Goal: Navigation & Orientation: Find specific page/section

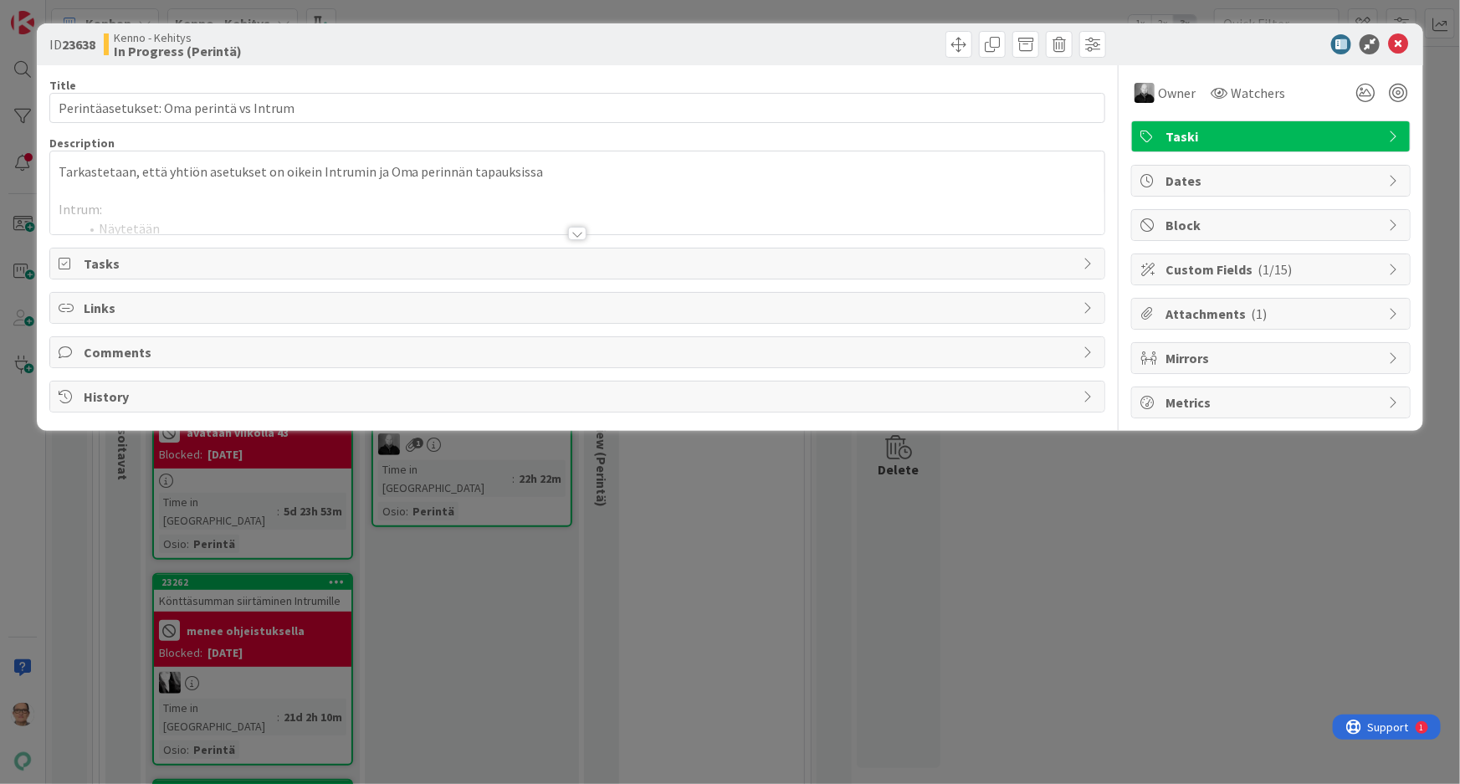
click at [572, 232] on div at bounding box center [577, 233] width 18 height 13
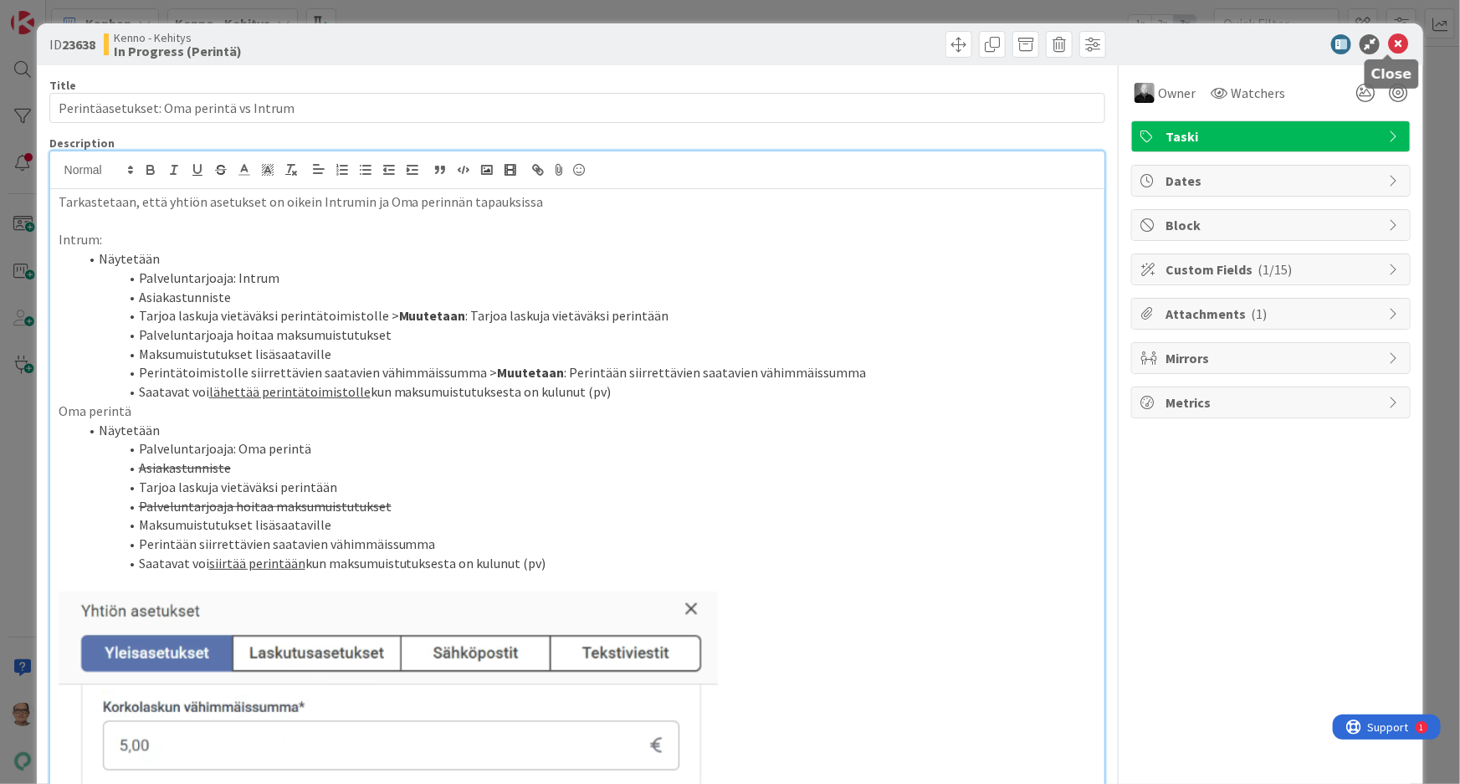
click at [1388, 49] on icon at bounding box center [1398, 44] width 20 height 20
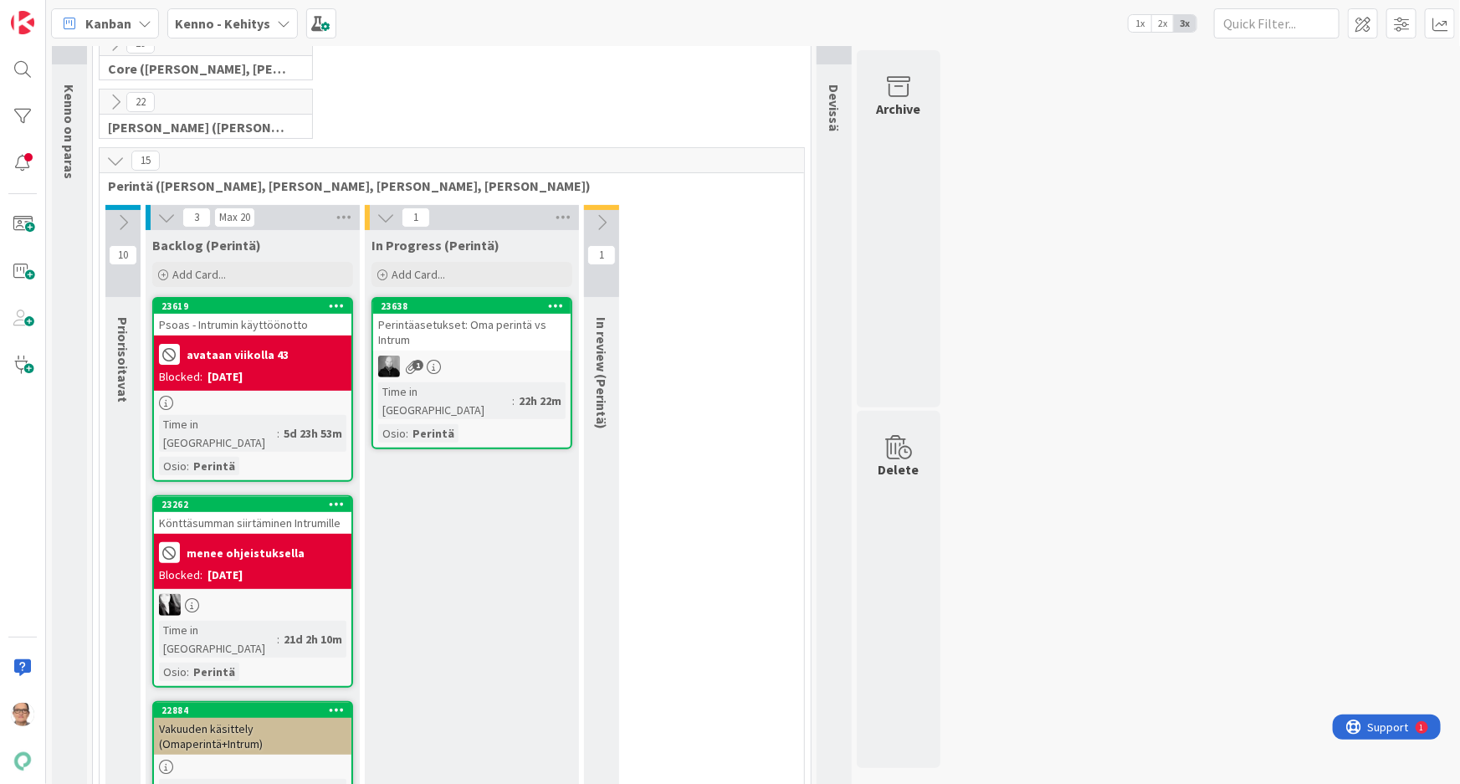
scroll to position [228, 0]
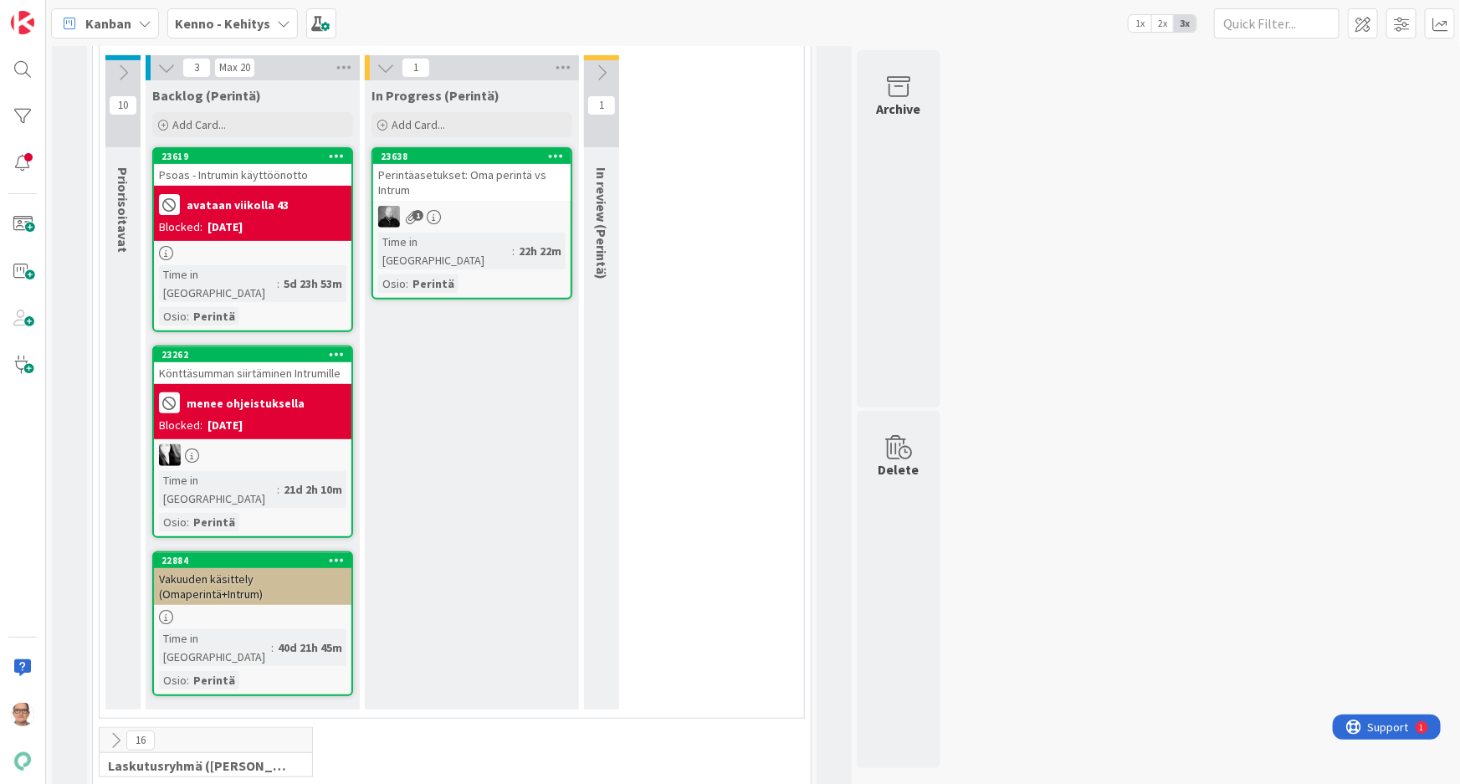
click at [272, 610] on div at bounding box center [252, 617] width 197 height 14
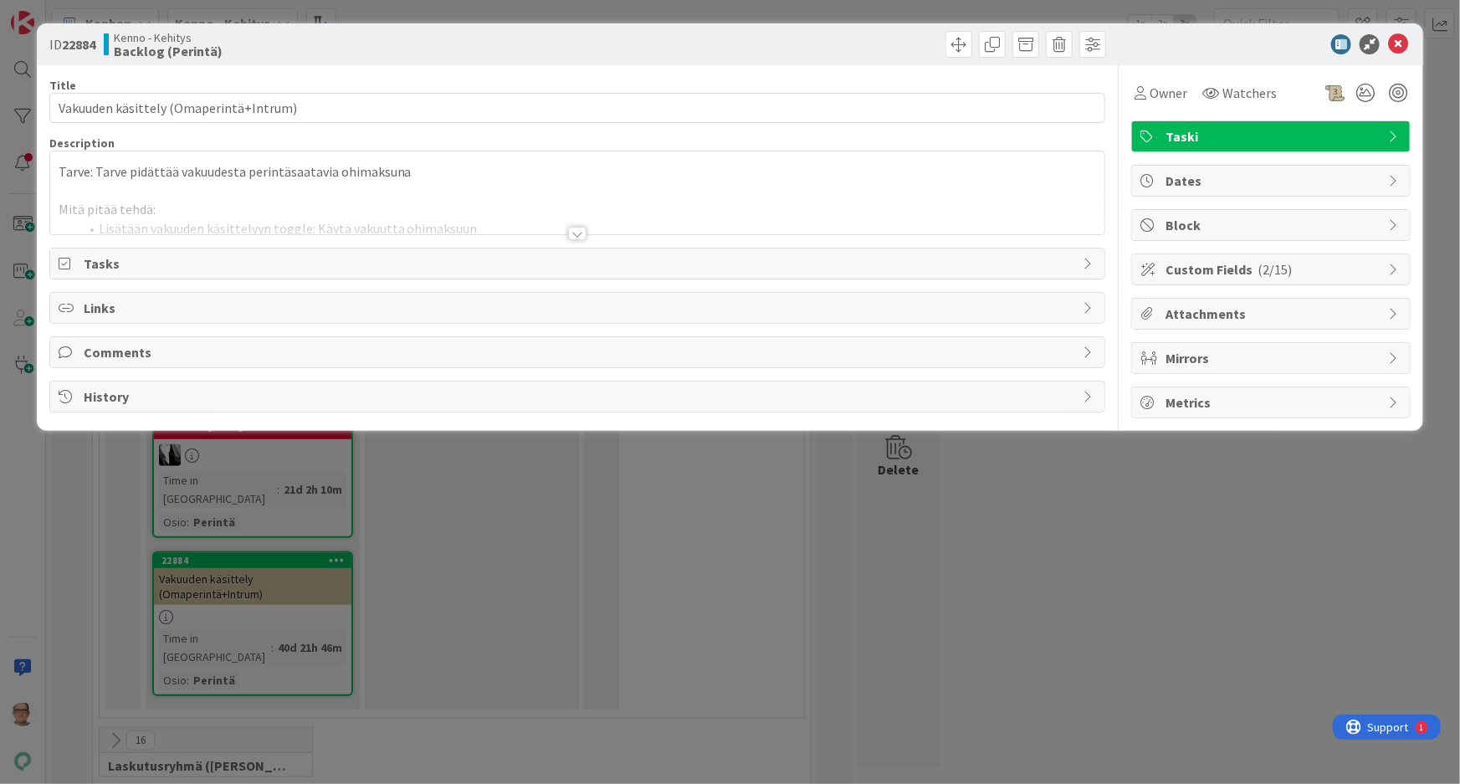
click at [571, 231] on div at bounding box center [577, 233] width 18 height 13
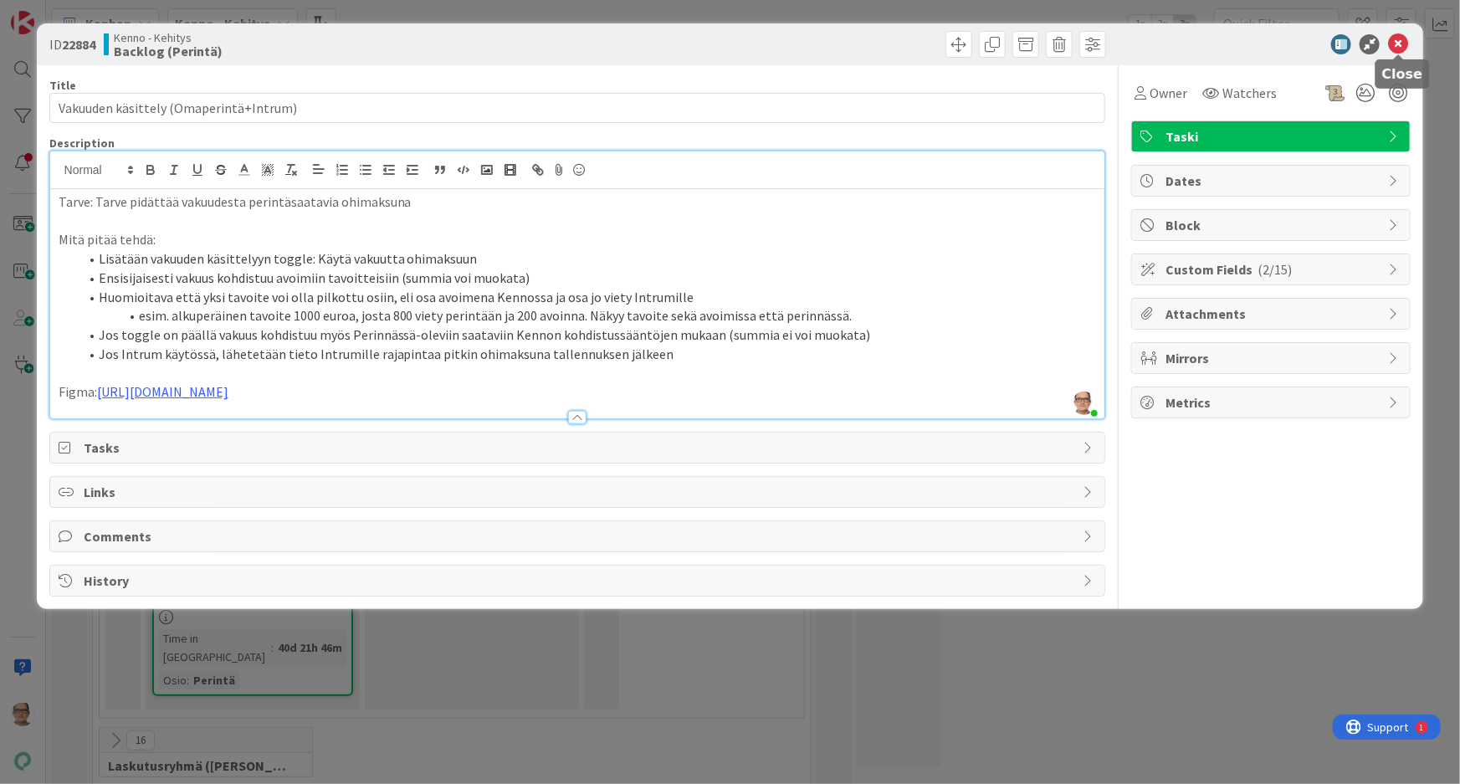
click at [1394, 36] on icon at bounding box center [1398, 44] width 20 height 20
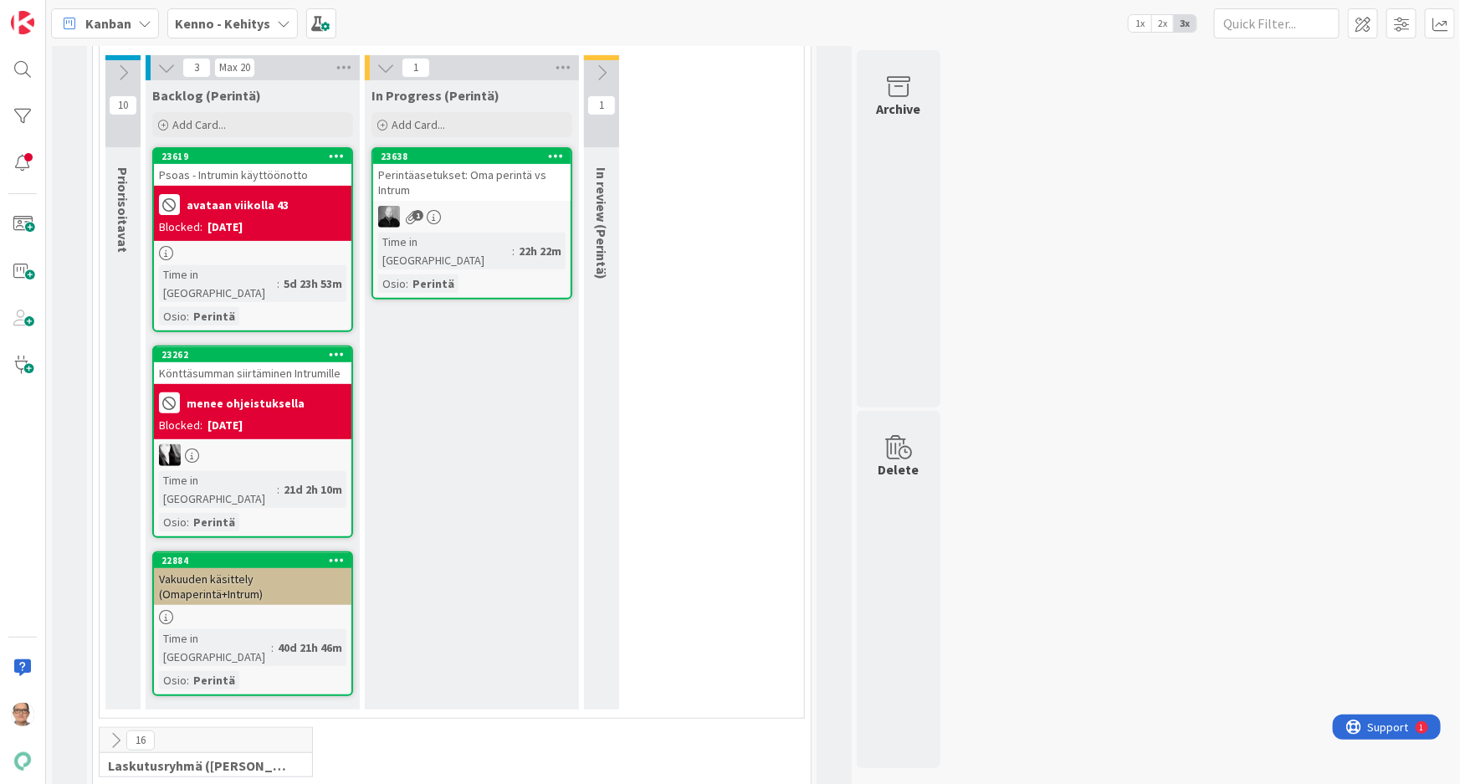
click at [438, 210] on icon at bounding box center [434, 217] width 14 height 14
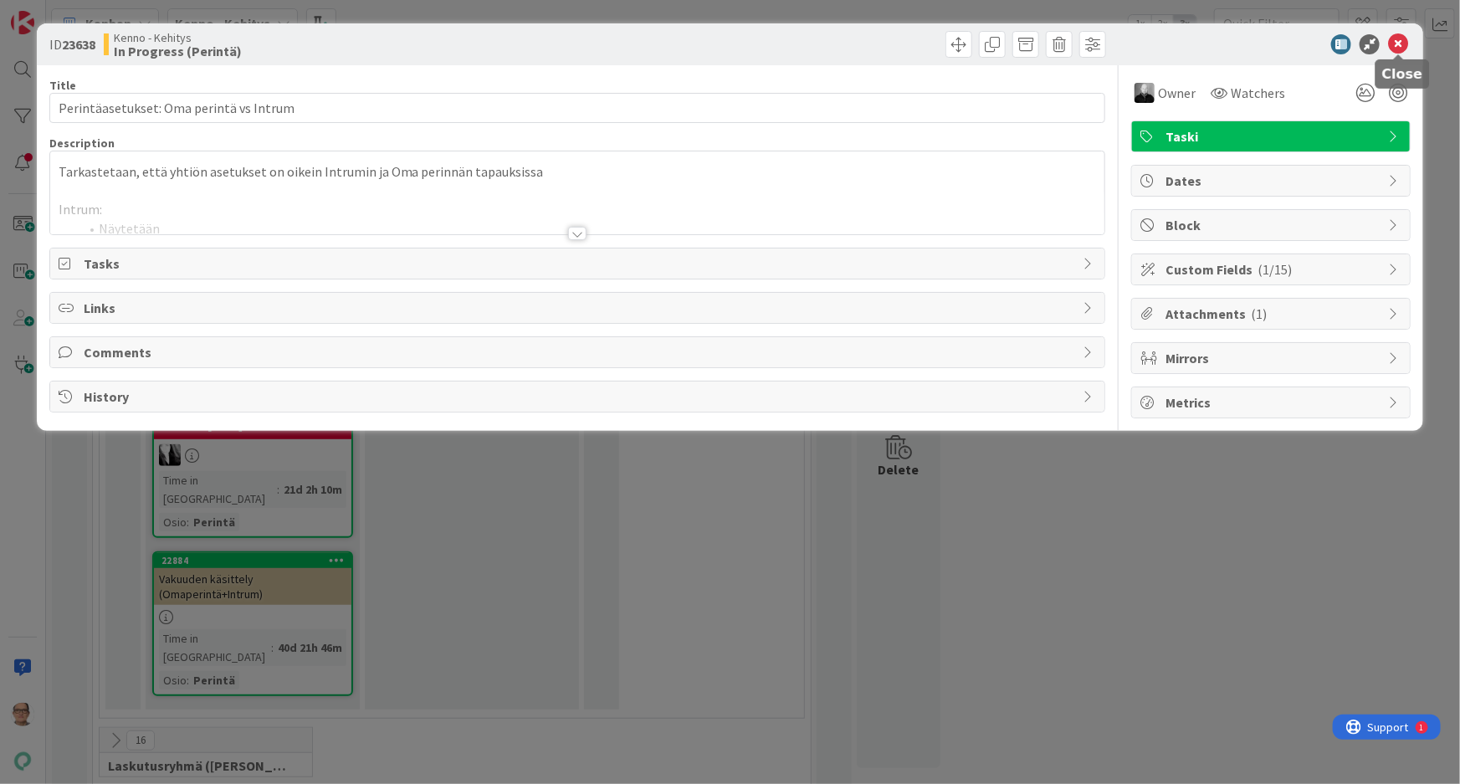
click at [1394, 47] on icon at bounding box center [1398, 44] width 20 height 20
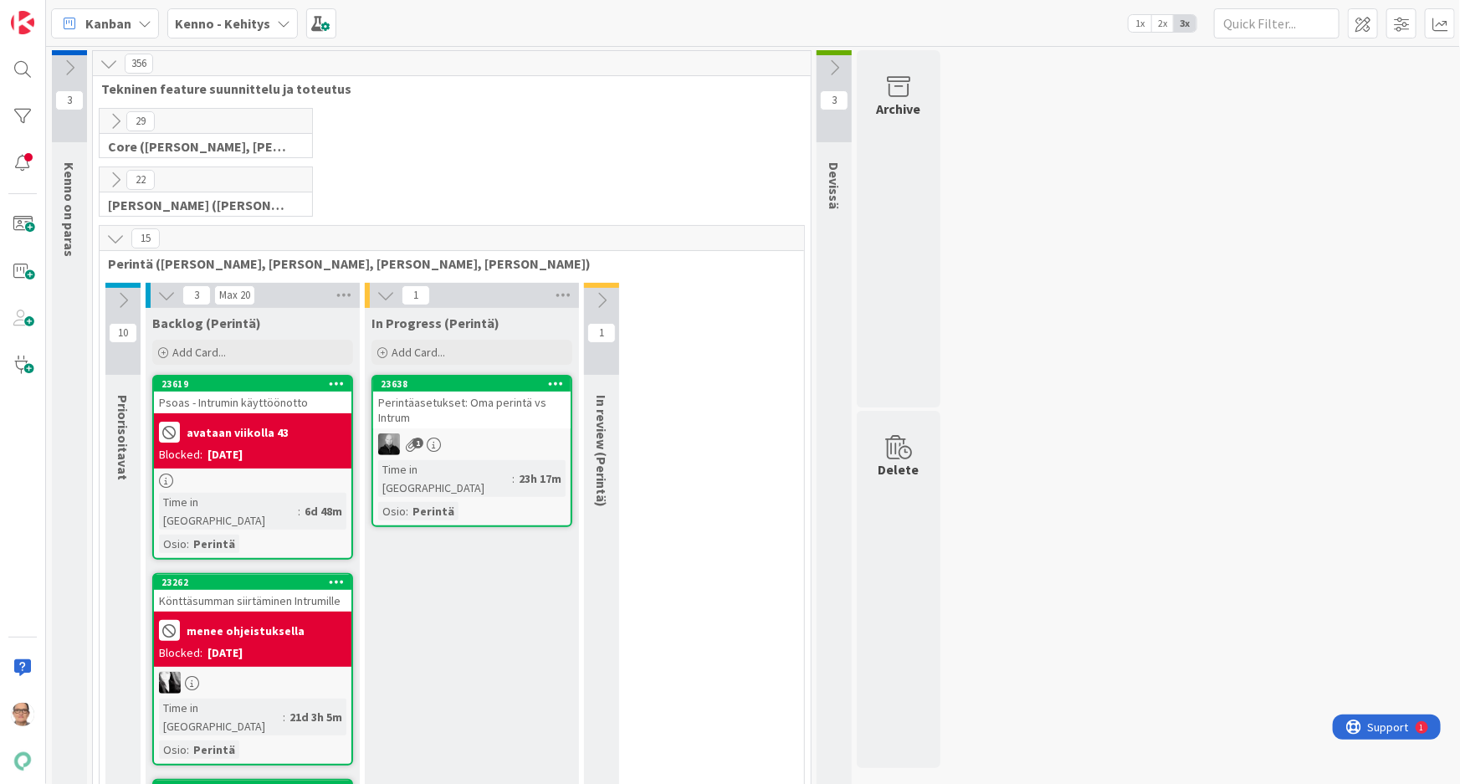
click at [279, 17] on icon at bounding box center [283, 23] width 13 height 13
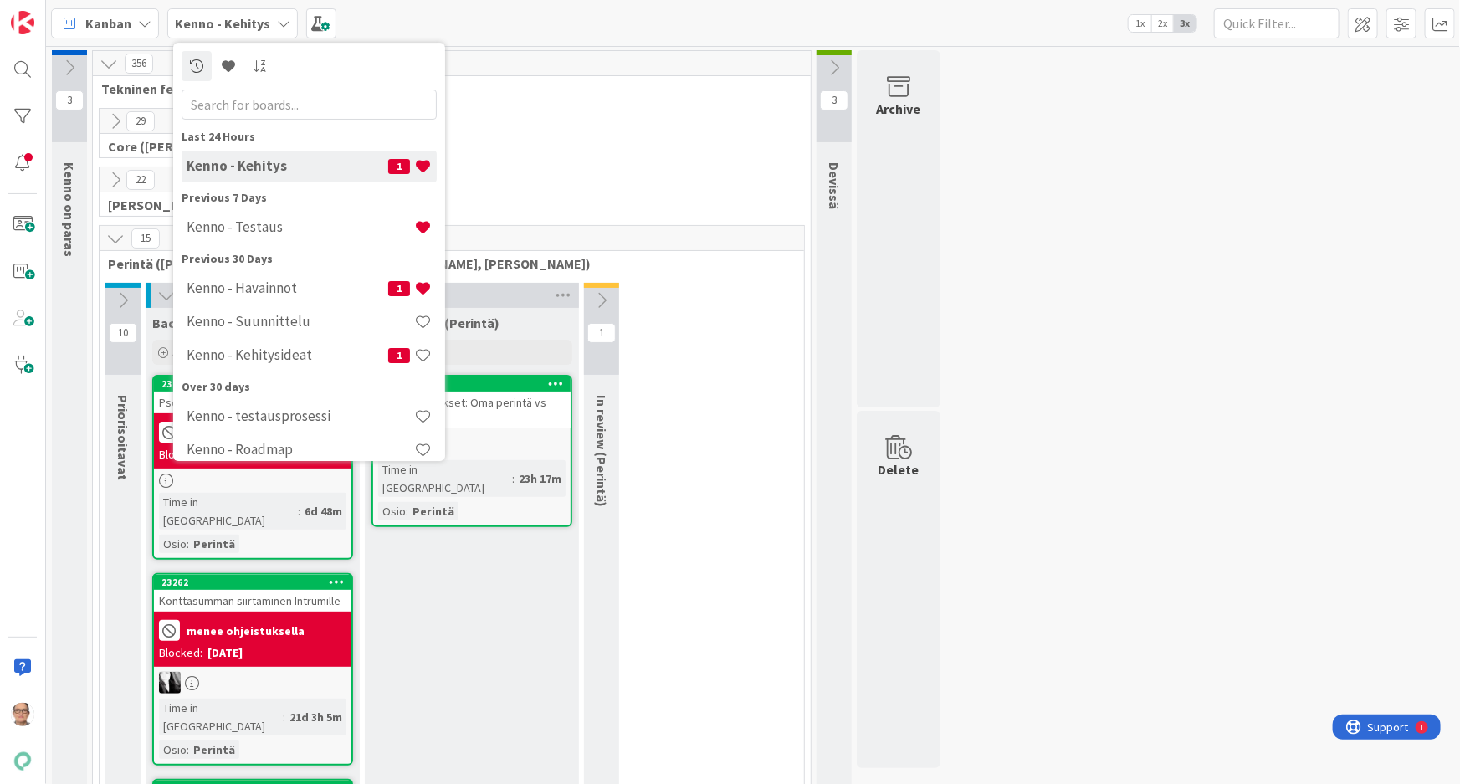
click at [294, 230] on h4 "Kenno - Testaus" at bounding box center [301, 226] width 228 height 17
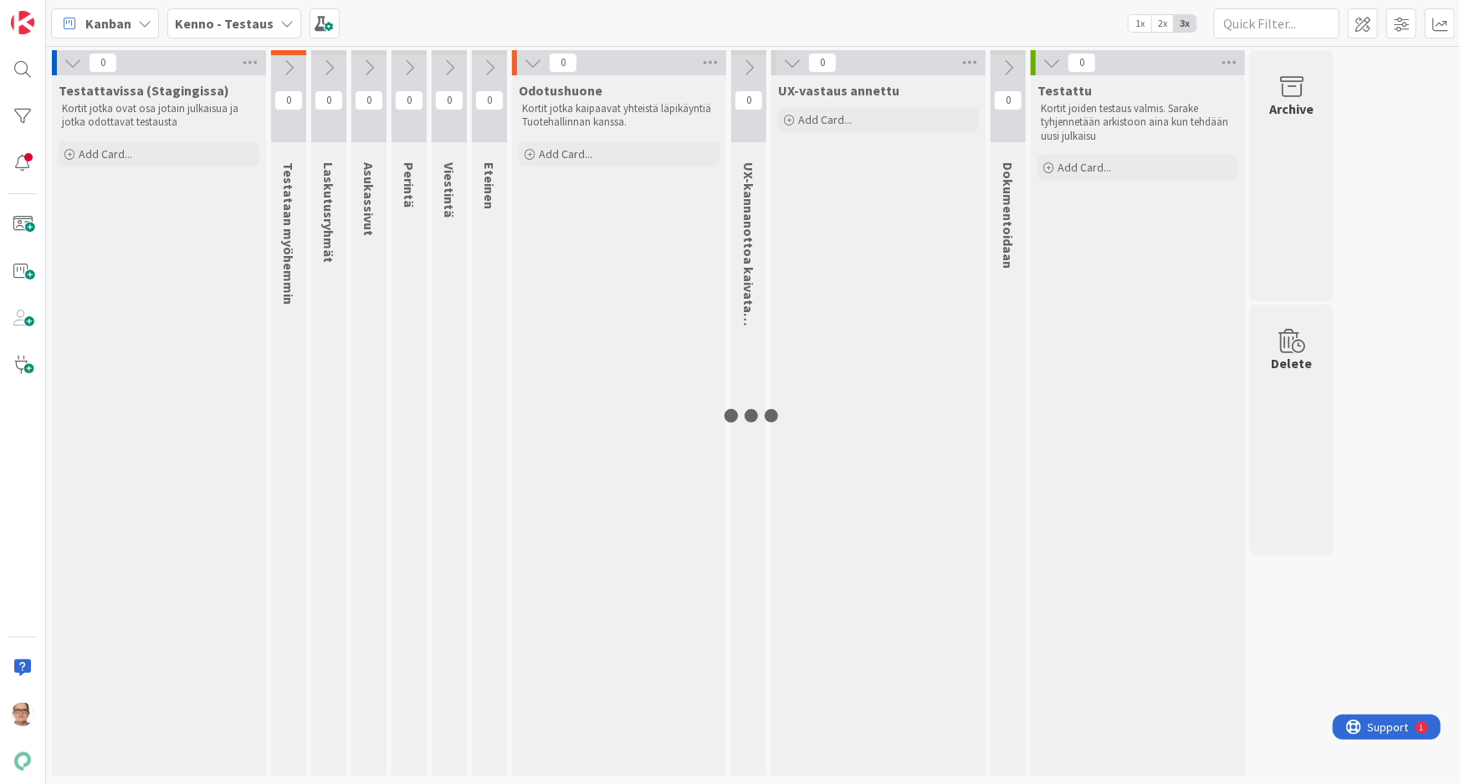
click at [268, 19] on div "Kenno - Testaus" at bounding box center [234, 23] width 134 height 30
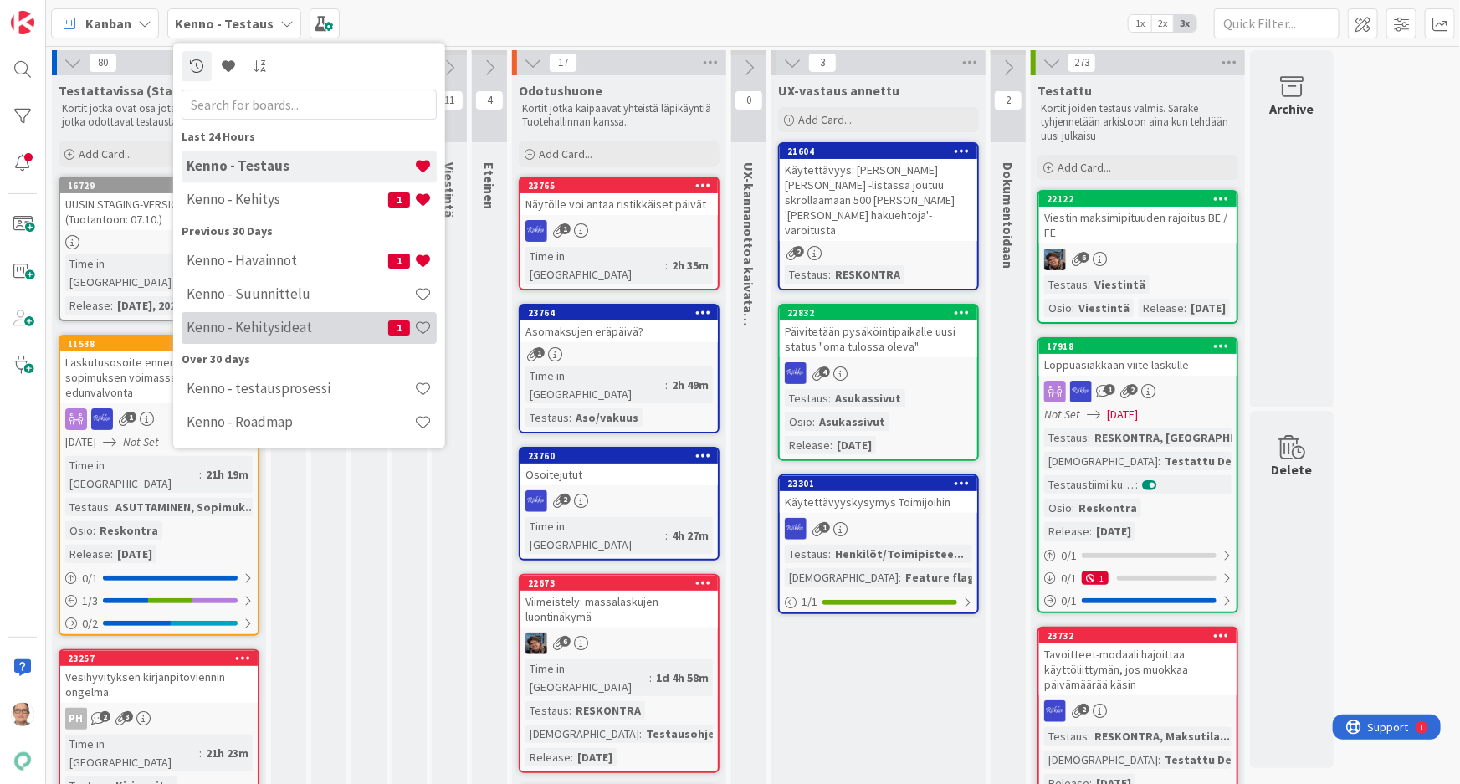
click at [313, 332] on h4 "Kenno - Kehitysideat" at bounding box center [288, 327] width 202 height 17
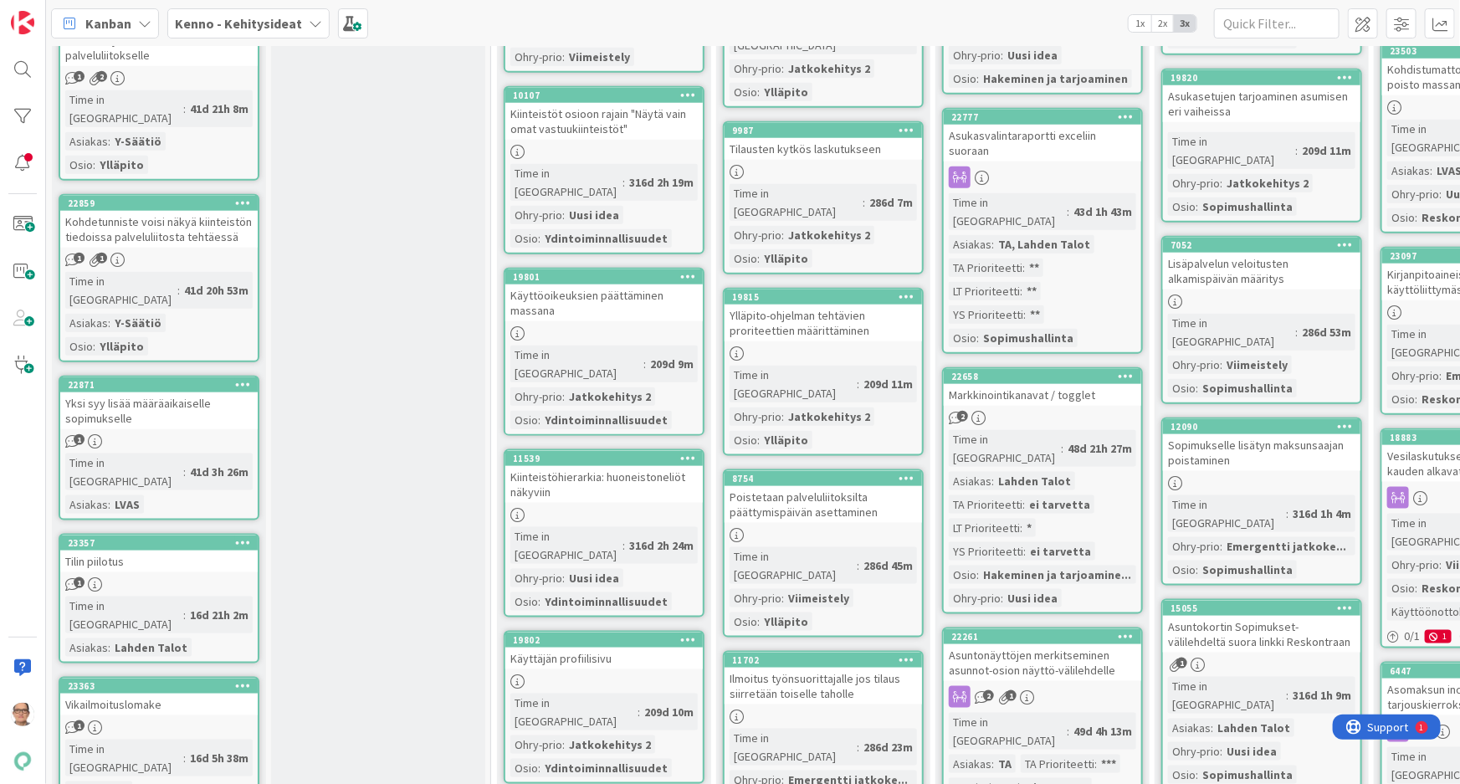
scroll to position [3650, 0]
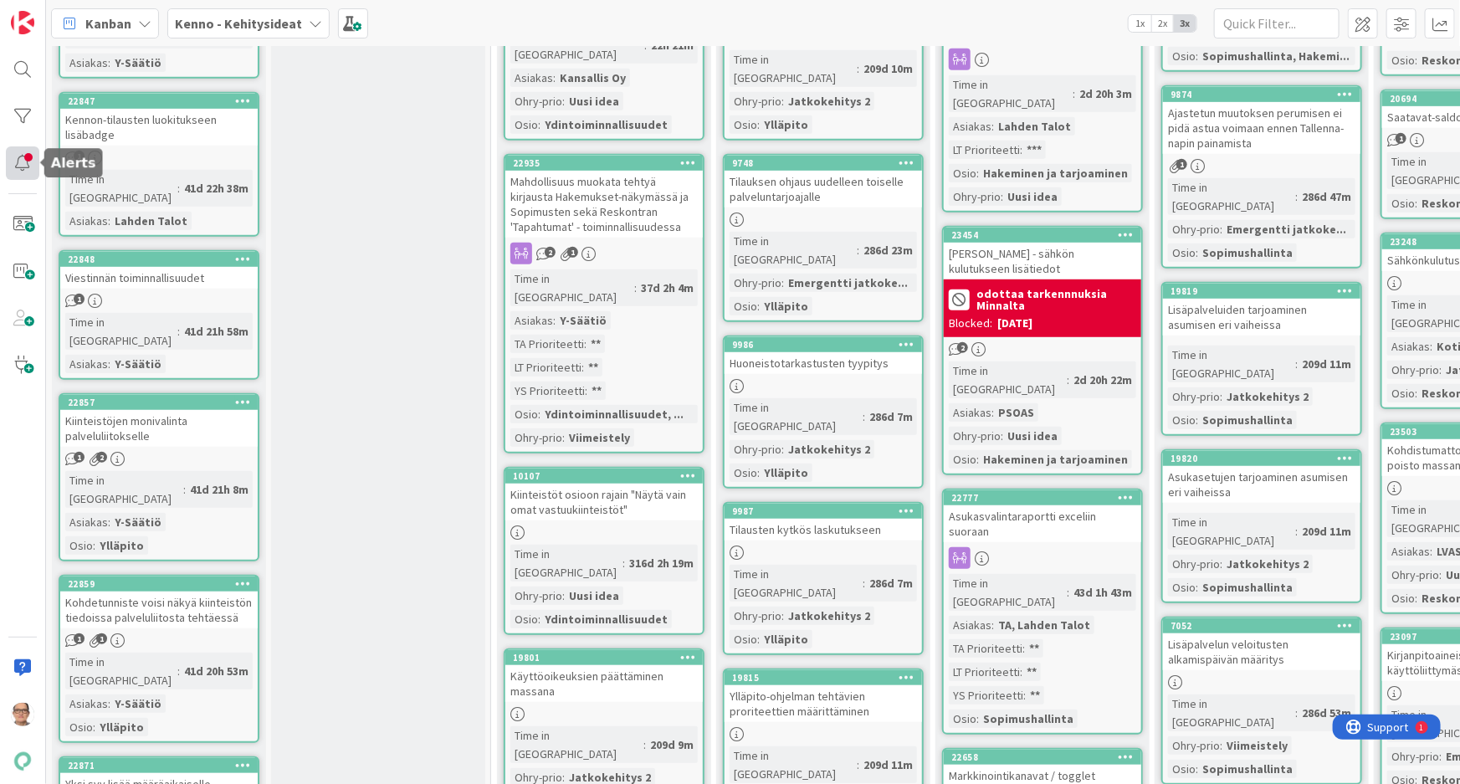
click at [33, 161] on div at bounding box center [22, 162] width 33 height 33
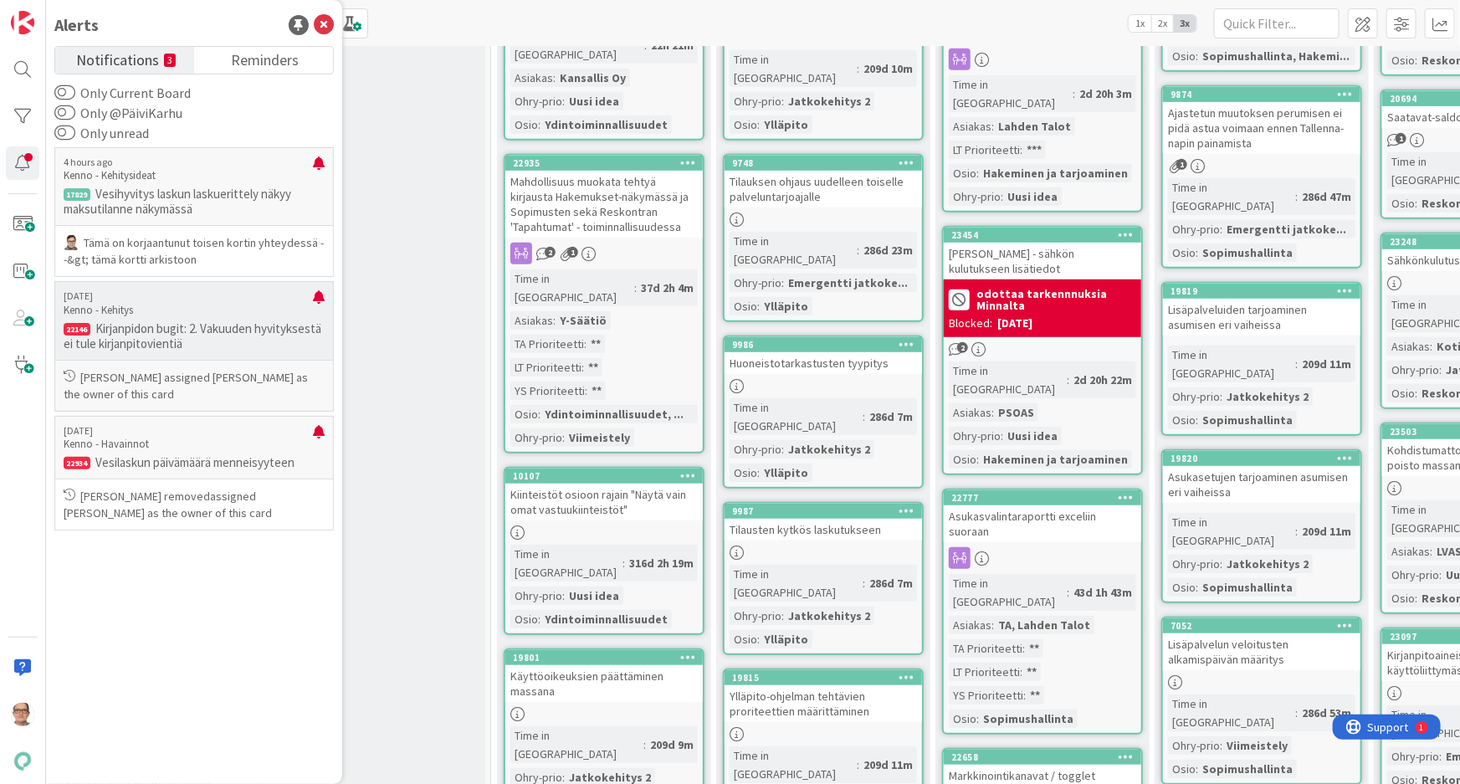
click at [213, 306] on p "Kenno - Kehitys" at bounding box center [188, 310] width 249 height 15
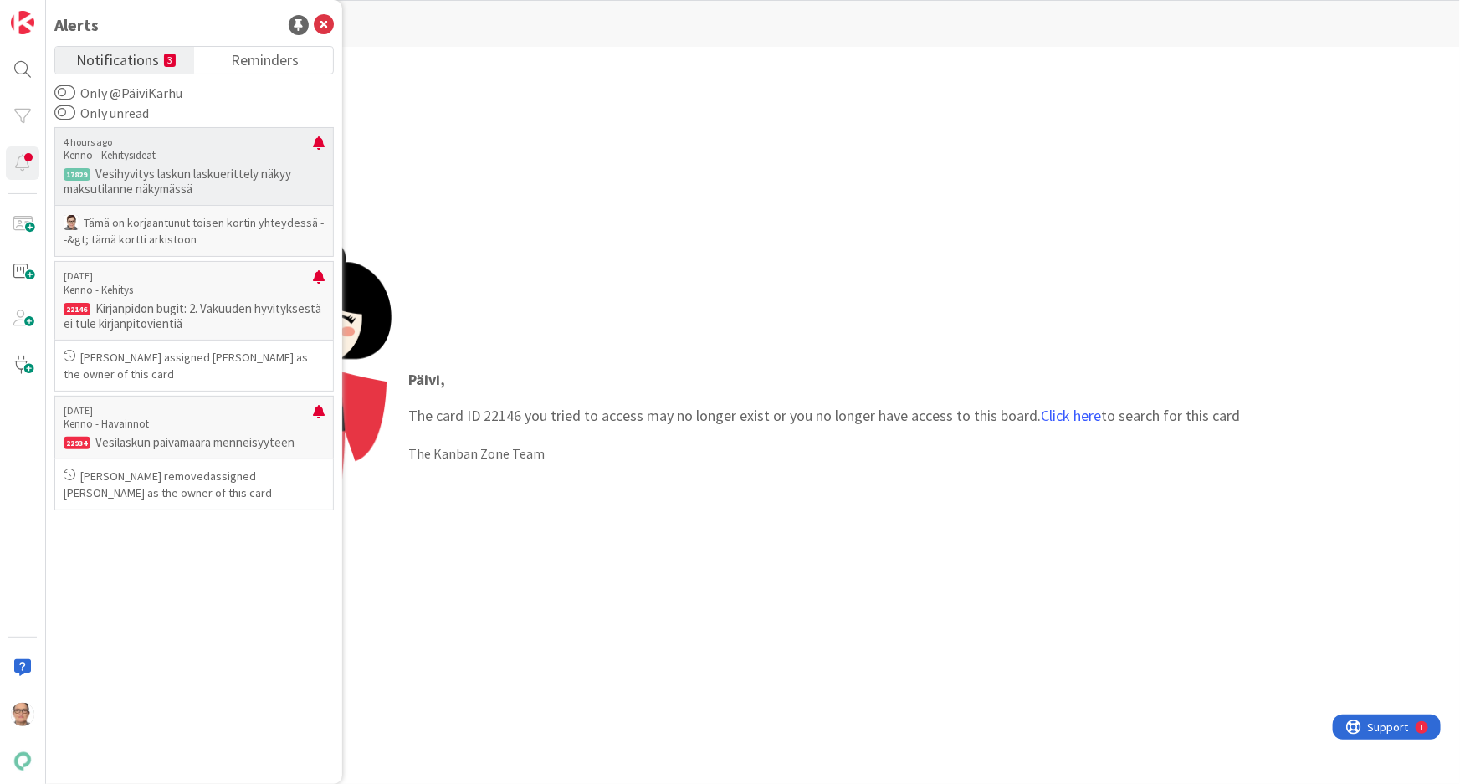
click at [226, 170] on p "Vesihyvitys laskun laskuerittely näkyy maksutilanne näkymässä" at bounding box center [194, 181] width 261 height 30
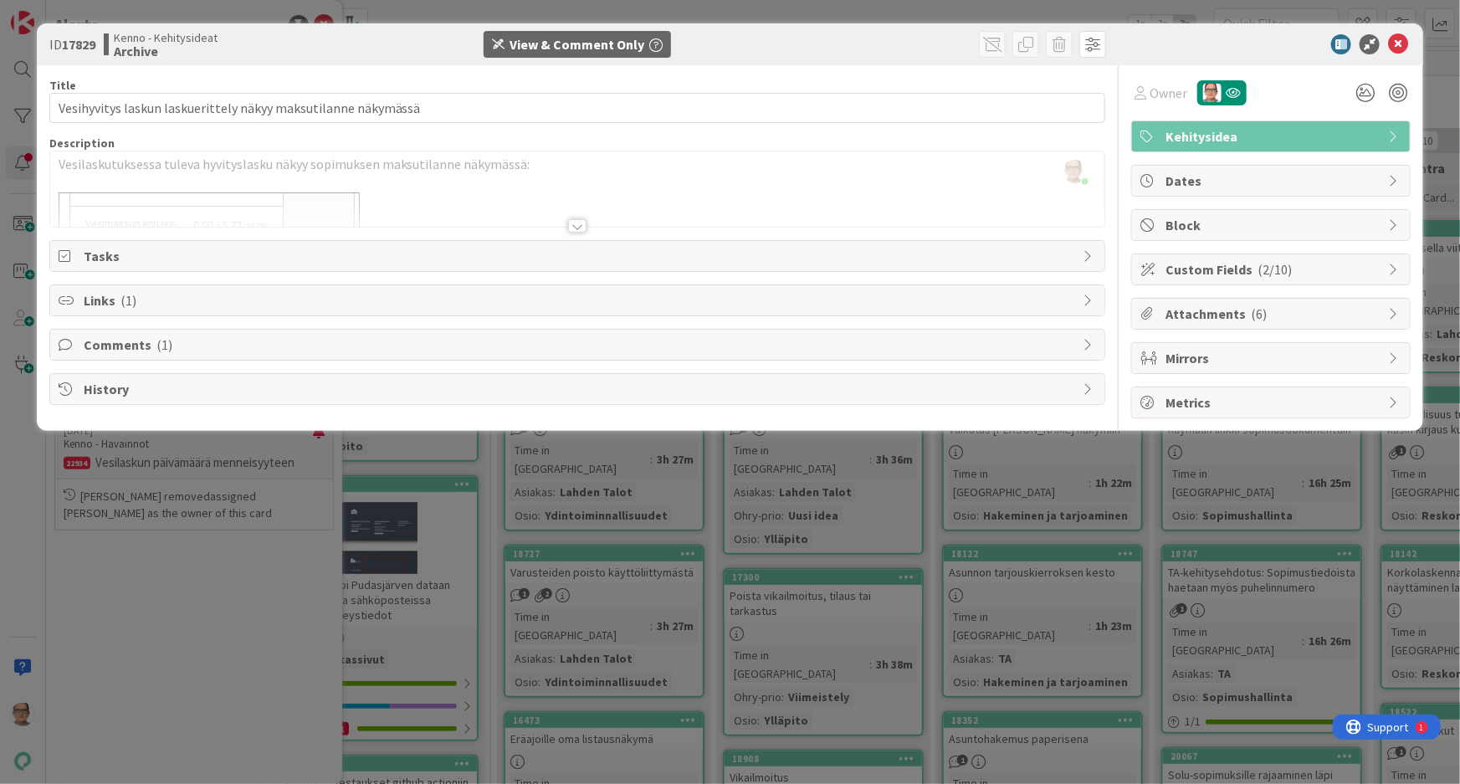
click at [579, 226] on div at bounding box center [577, 225] width 18 height 13
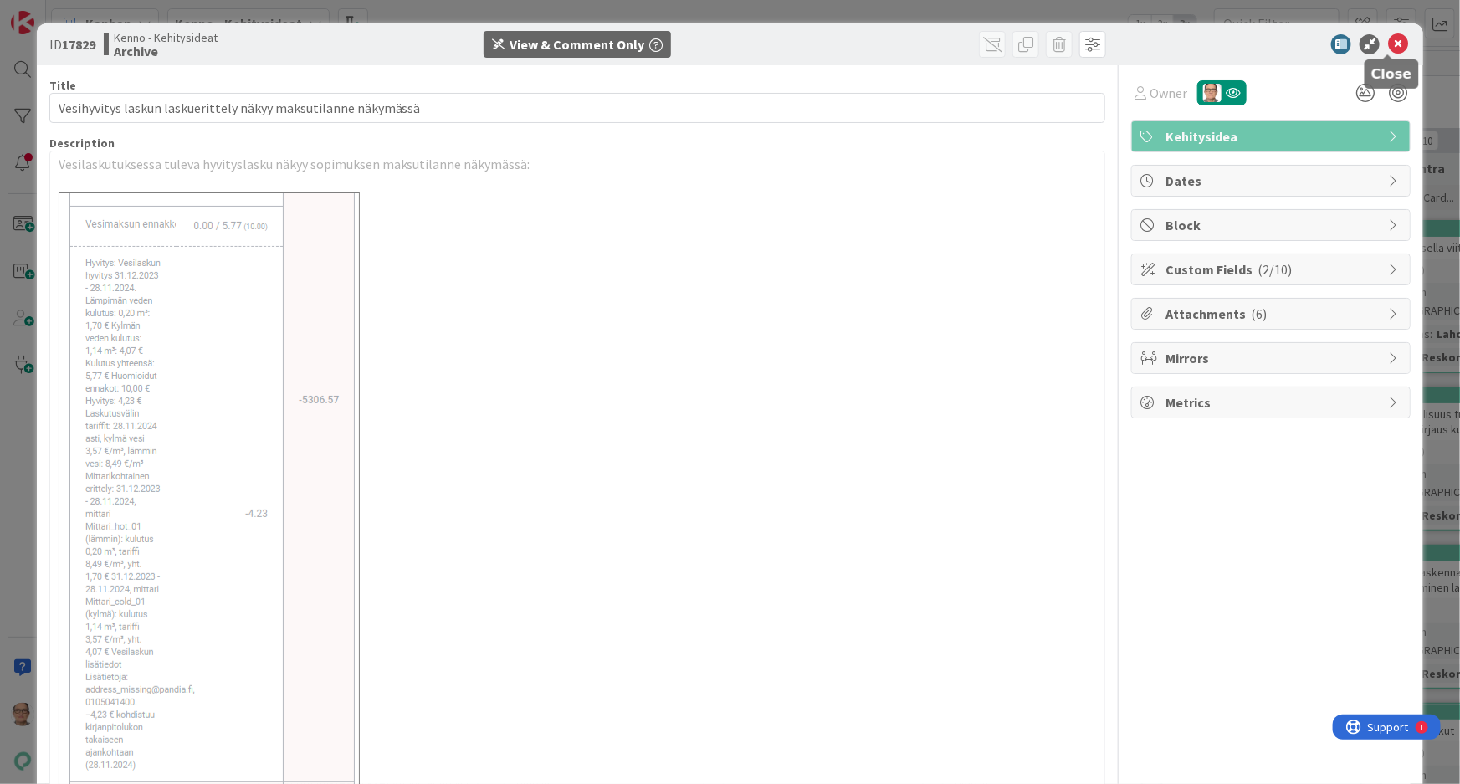
click at [1388, 38] on icon at bounding box center [1398, 44] width 20 height 20
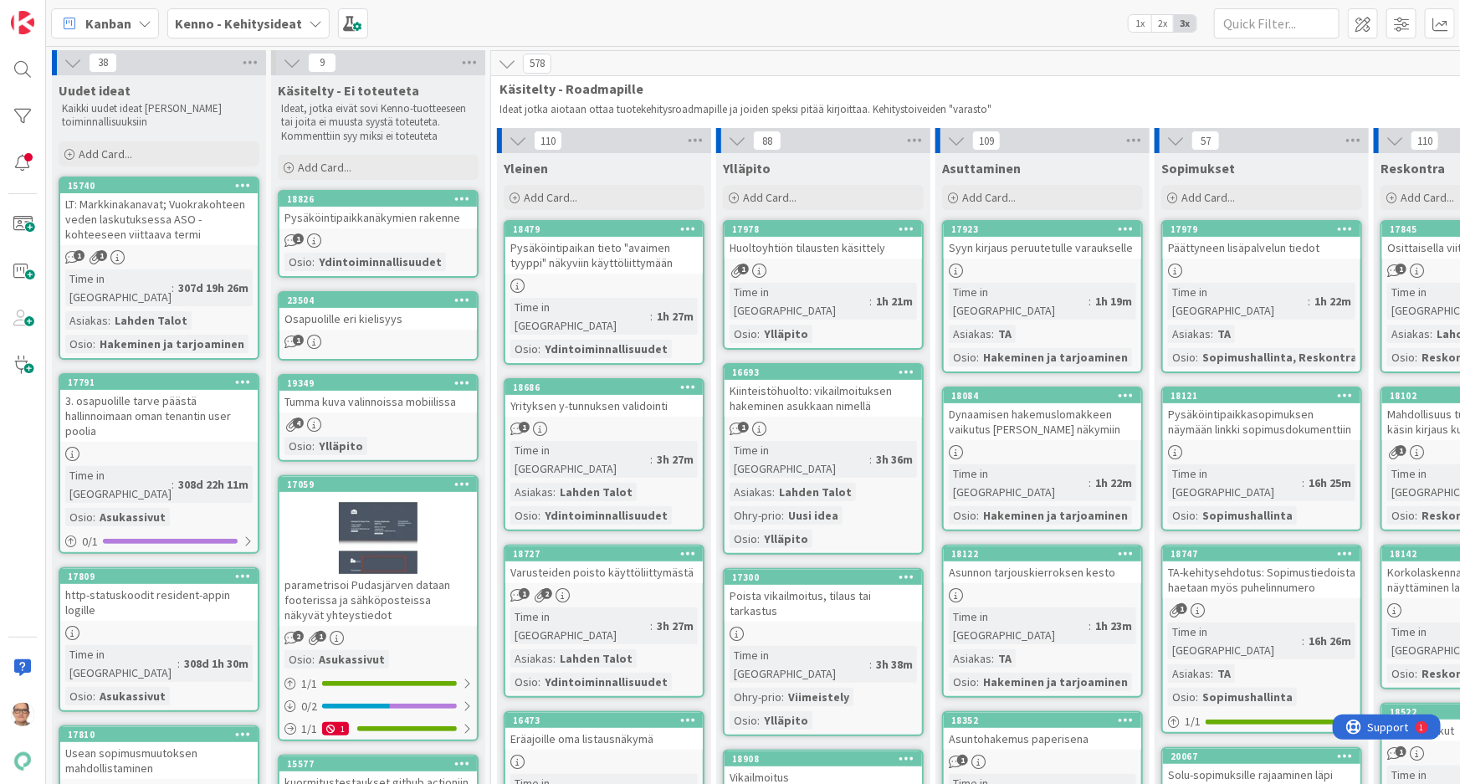
click at [287, 20] on b "Kenno - Kehitysideat" at bounding box center [238, 23] width 127 height 17
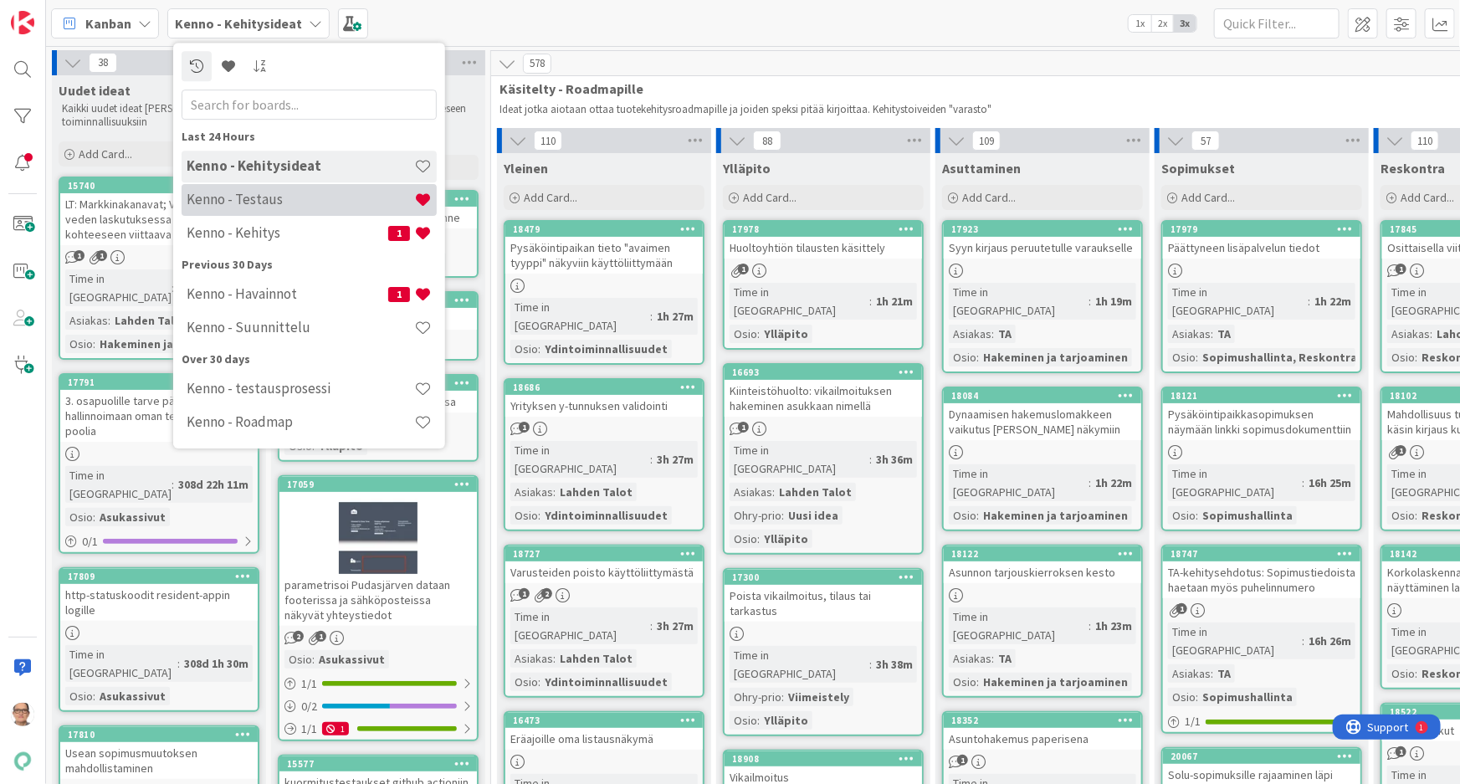
click at [322, 191] on h4 "Kenno - Testaus" at bounding box center [301, 199] width 228 height 17
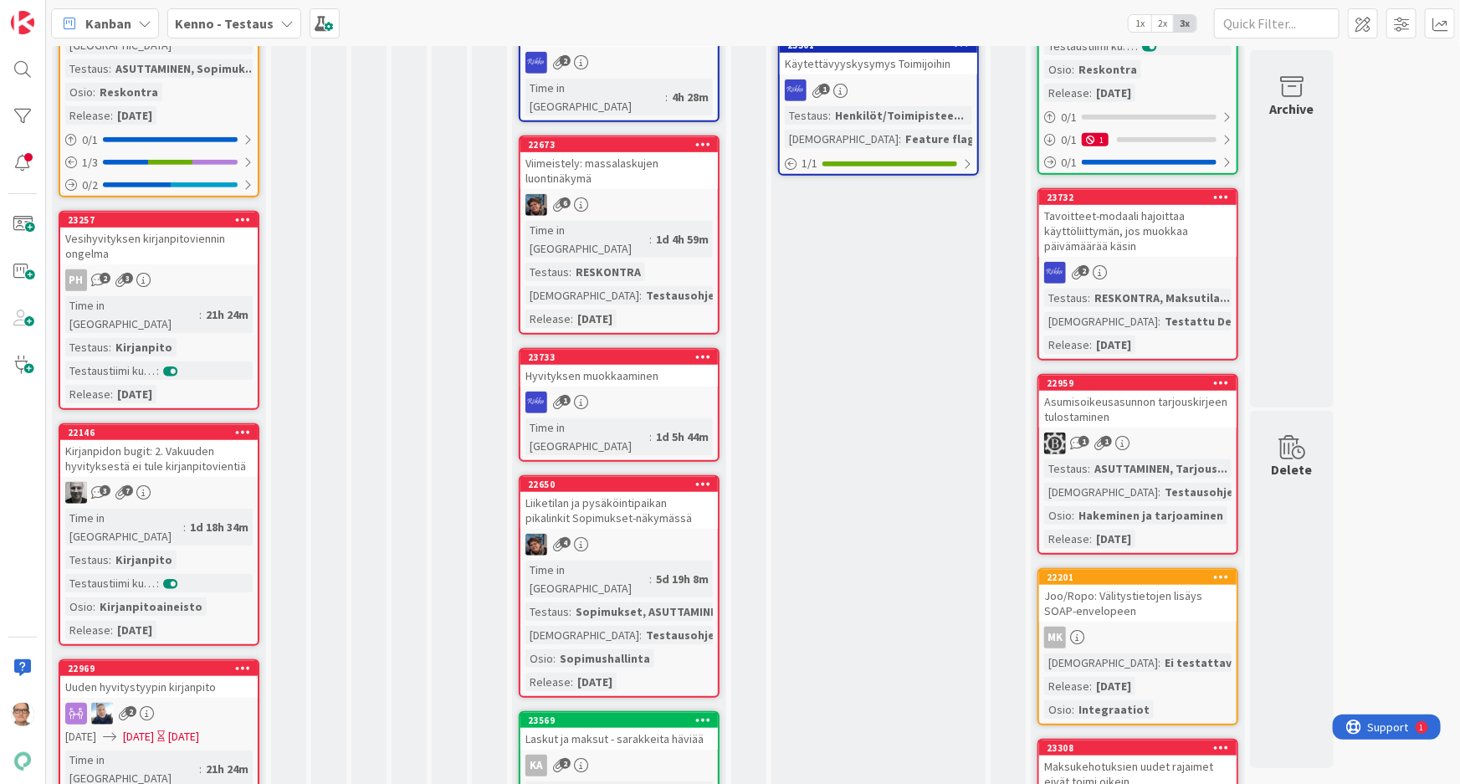
scroll to position [456, 0]
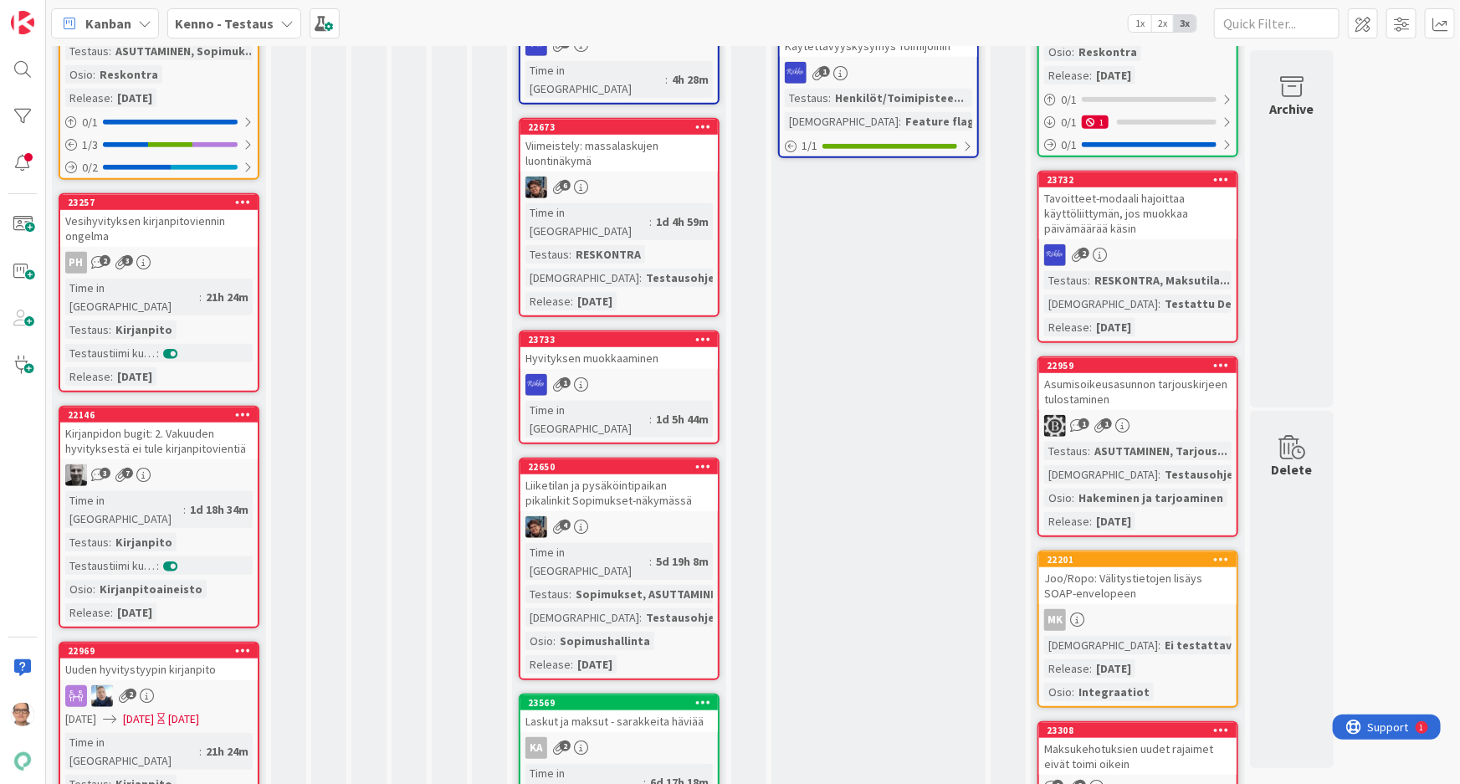
click at [156, 252] on div "PH 2 3" at bounding box center [158, 263] width 197 height 22
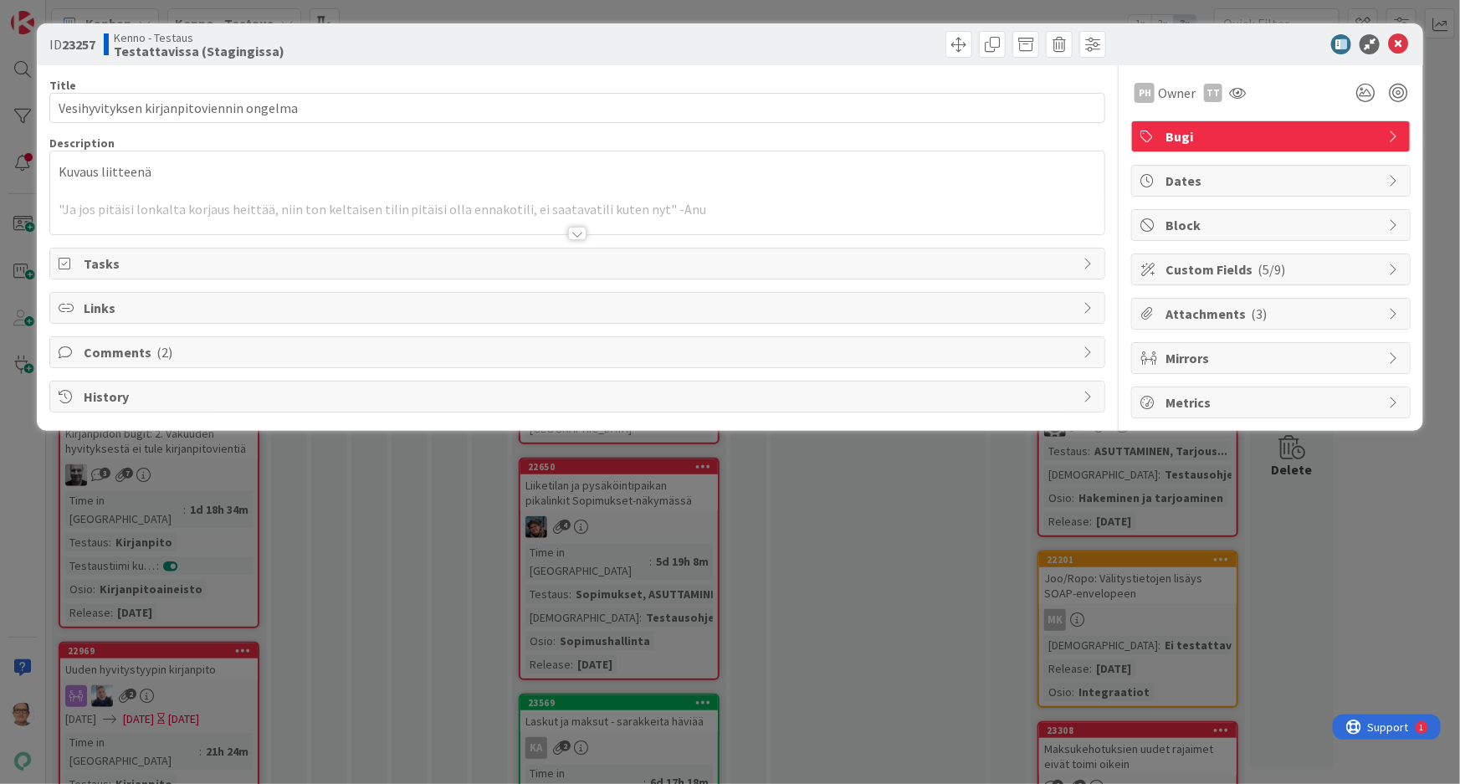
click at [578, 232] on div at bounding box center [577, 233] width 18 height 13
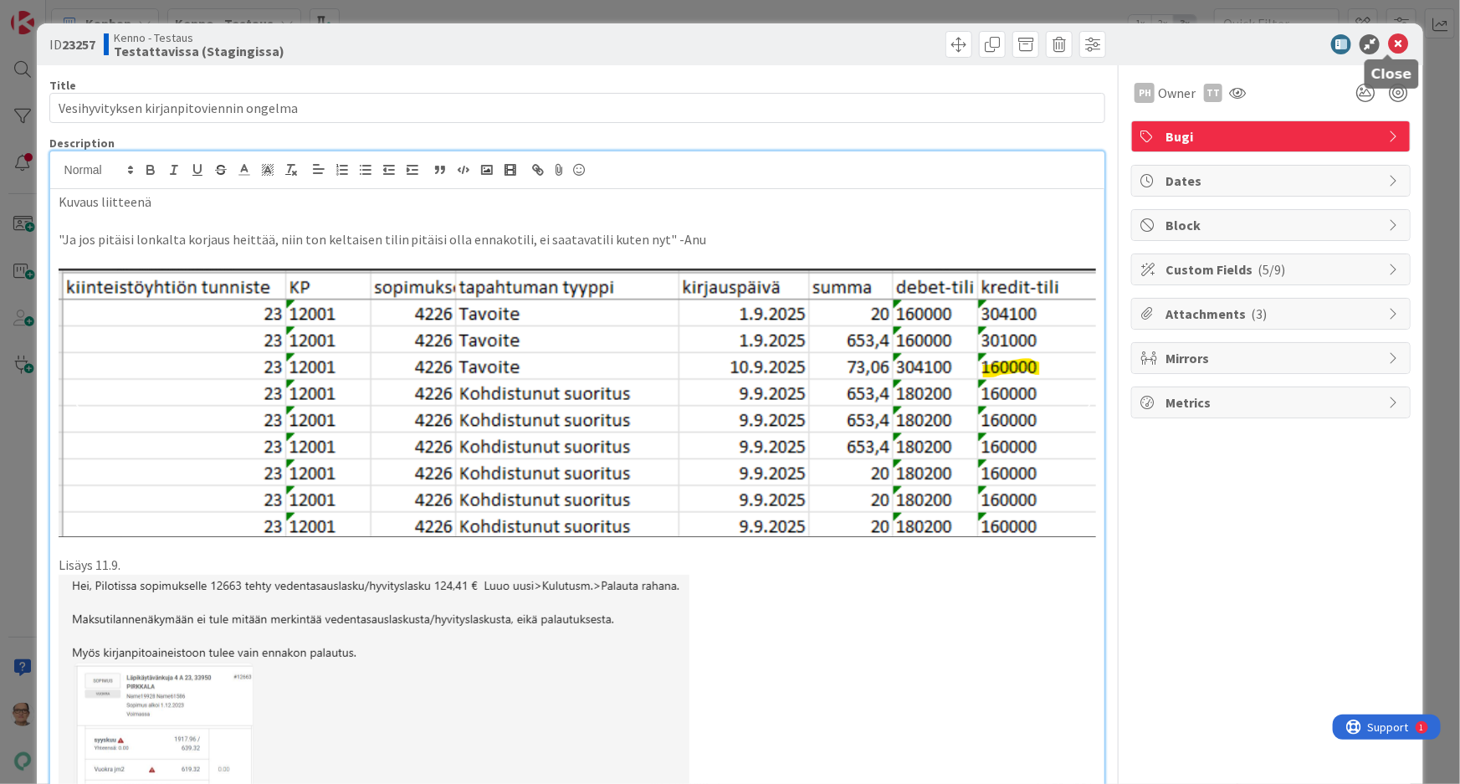
click at [1390, 44] on icon at bounding box center [1398, 44] width 20 height 20
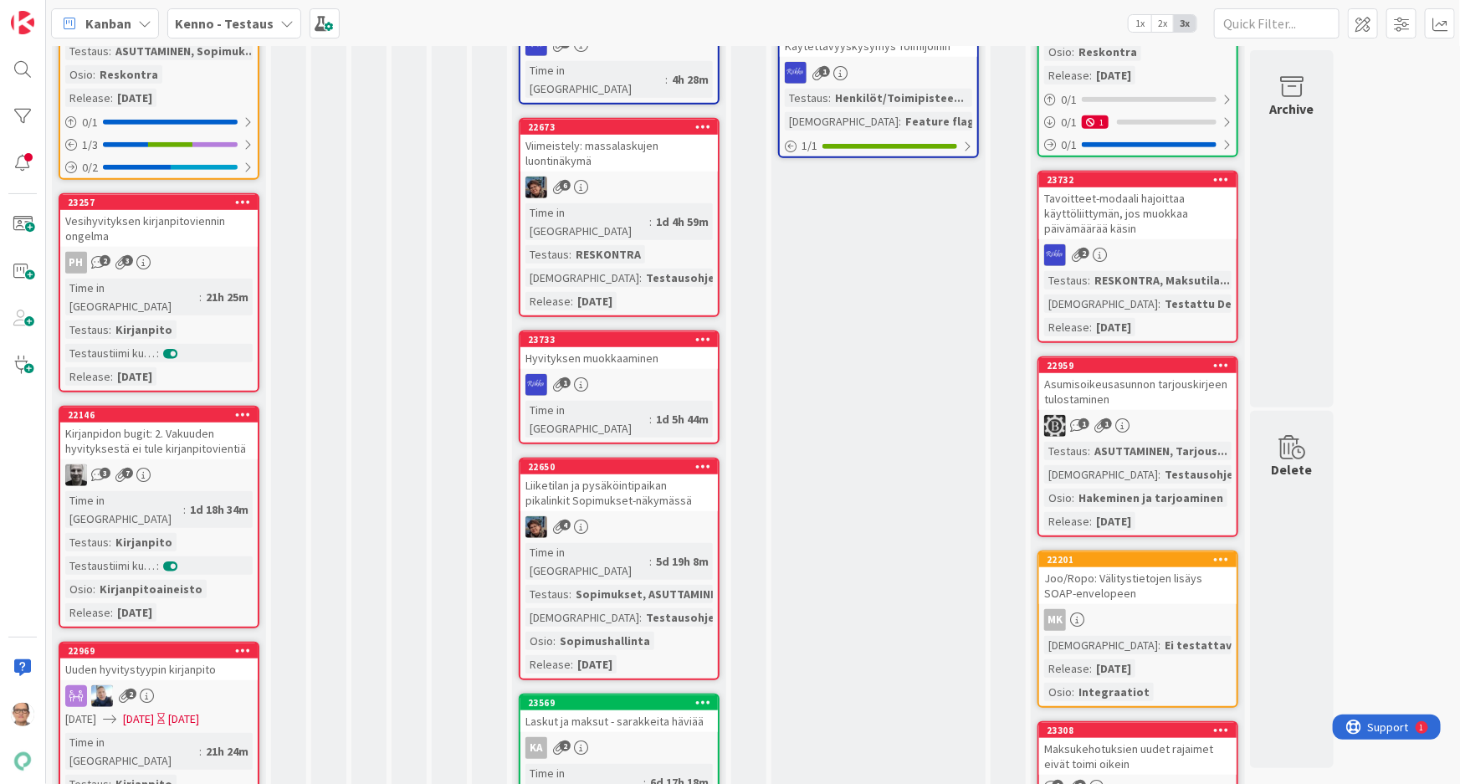
click at [180, 464] on div "3 7" at bounding box center [158, 475] width 197 height 22
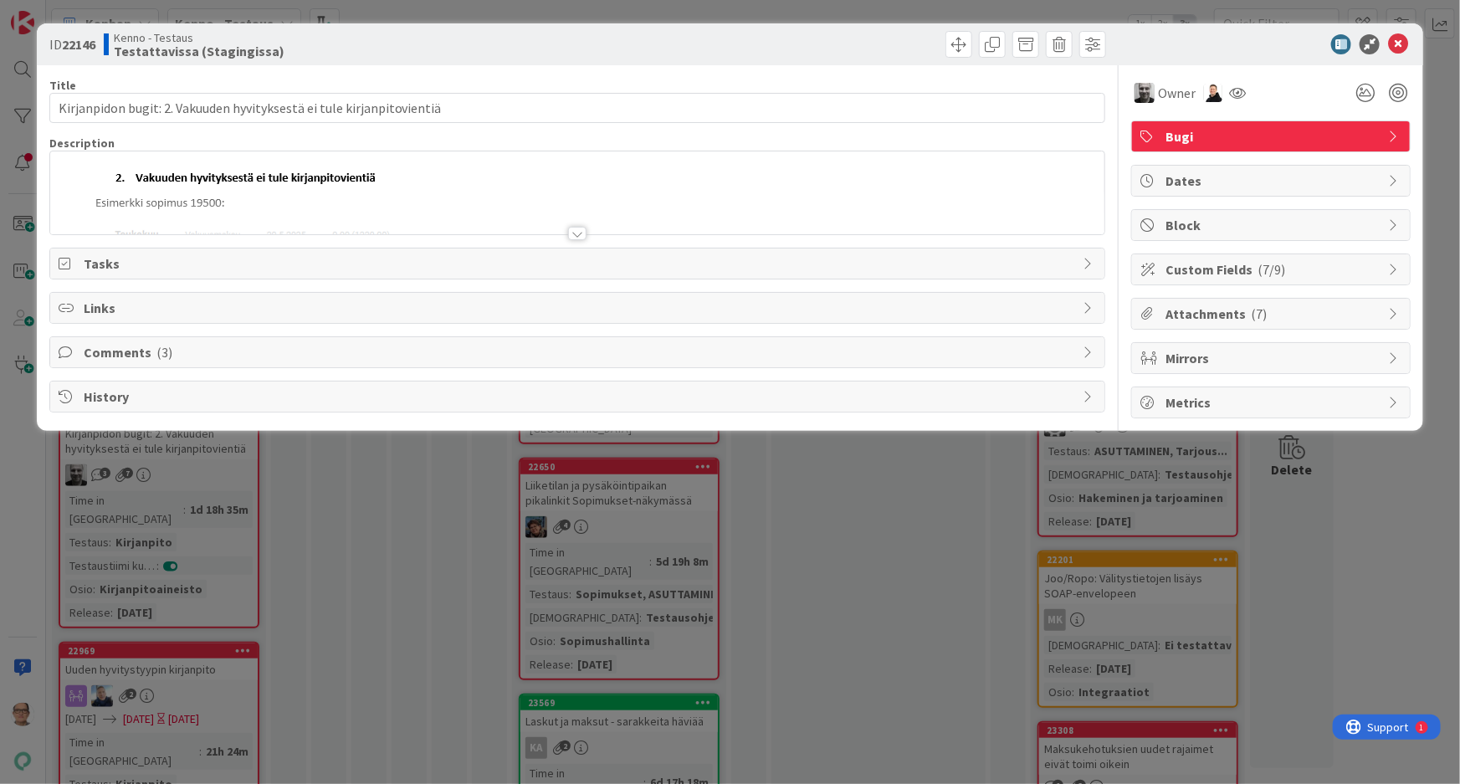
click at [574, 234] on div at bounding box center [577, 233] width 18 height 13
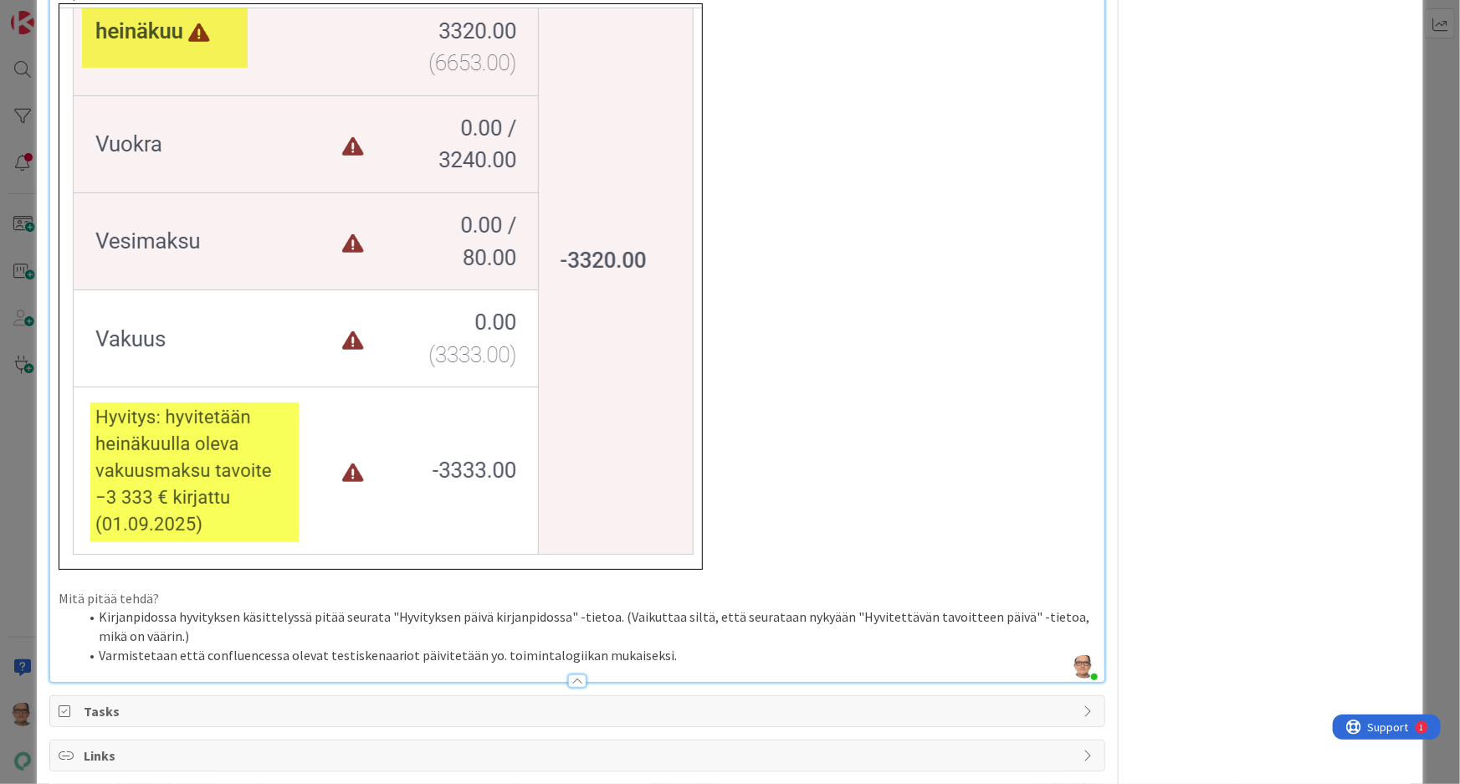
scroll to position [2218, 0]
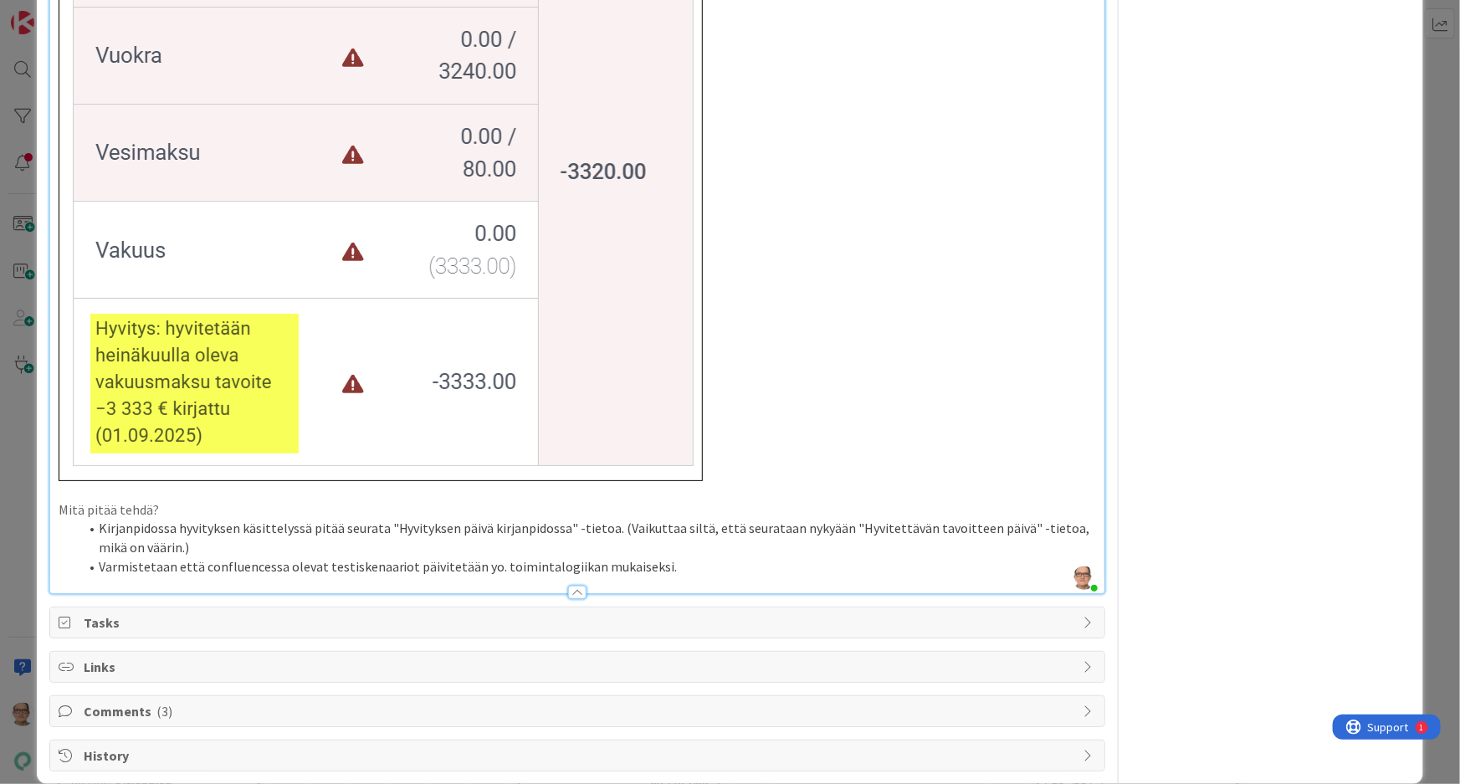
click at [1083, 704] on icon at bounding box center [1089, 710] width 13 height 13
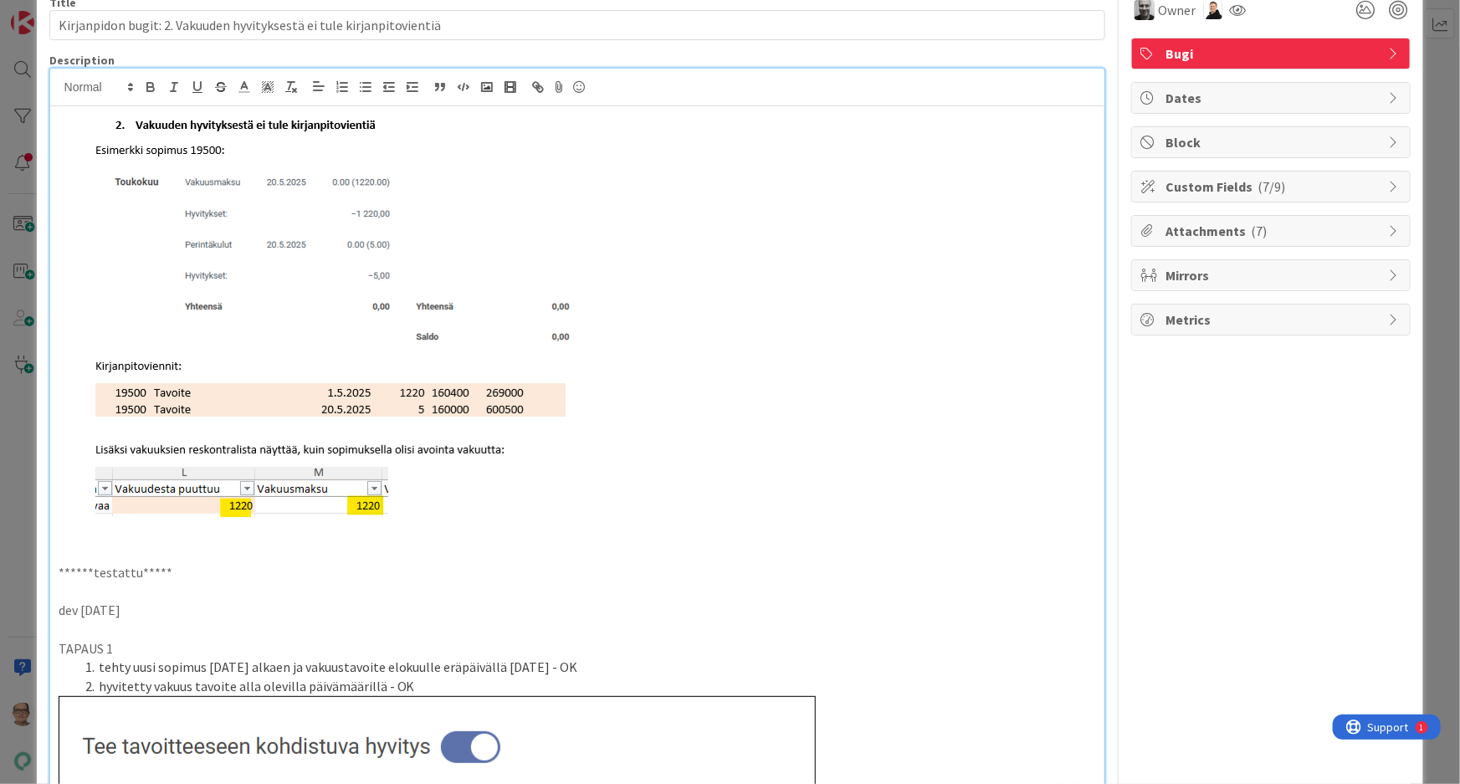
scroll to position [0, 0]
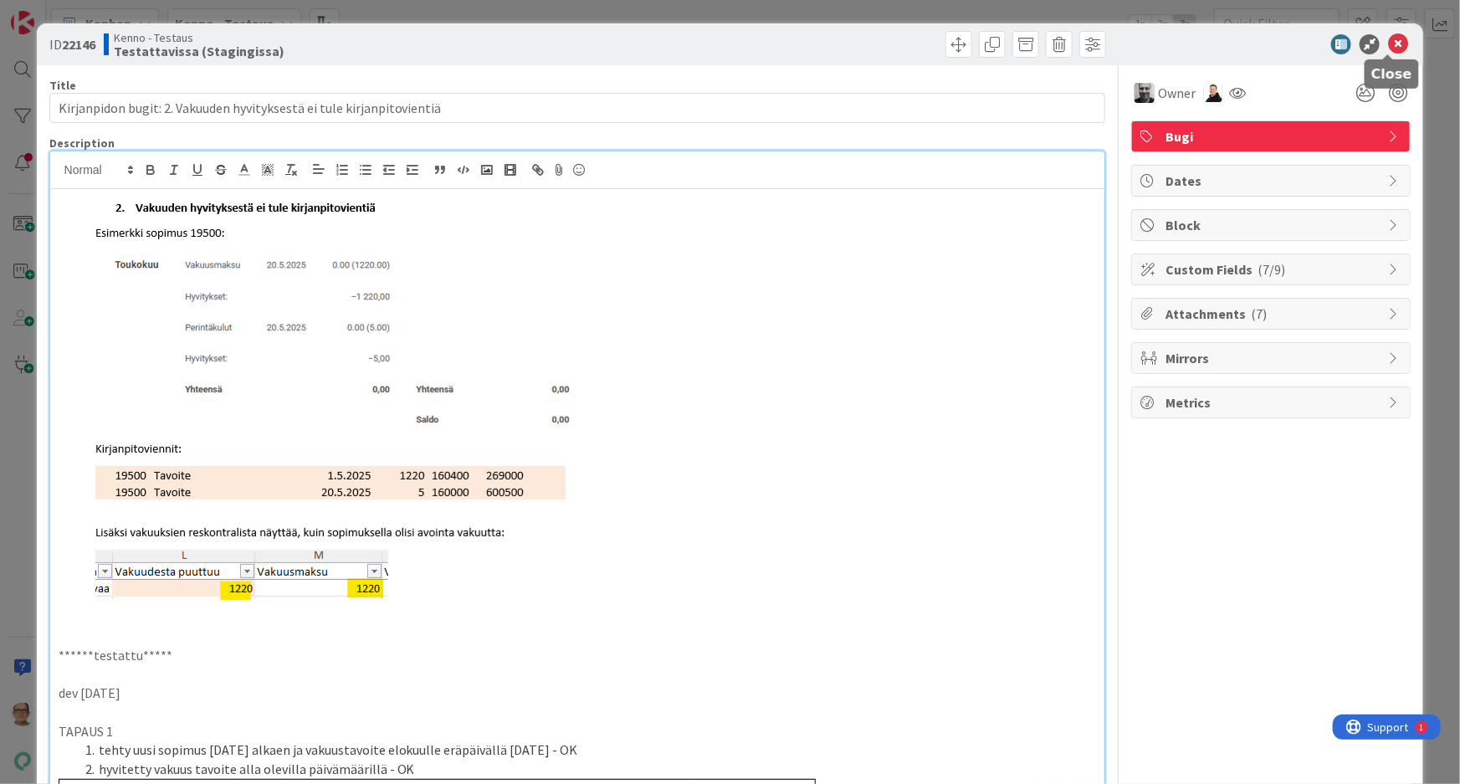
click at [1388, 42] on icon at bounding box center [1398, 44] width 20 height 20
